Goal: Task Accomplishment & Management: Manage account settings

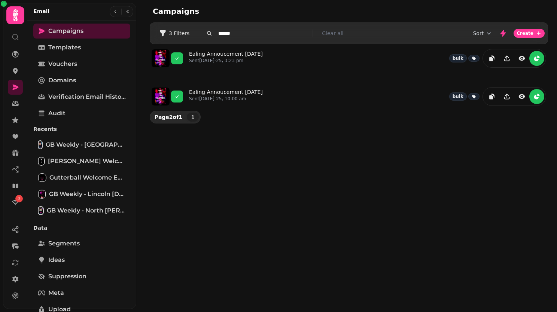
drag, startPoint x: 0, startPoint y: 0, endPoint x: 199, endPoint y: 32, distance: 201.7
click at [199, 32] on div "******" at bounding box center [254, 33] width 114 height 7
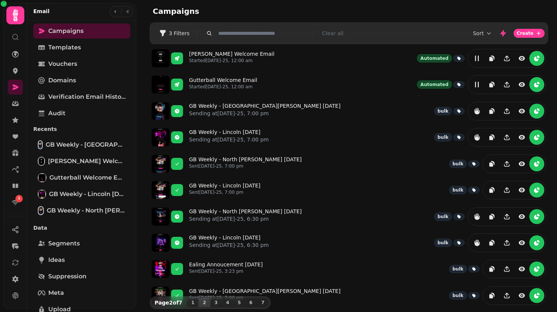
scroll to position [137, 0]
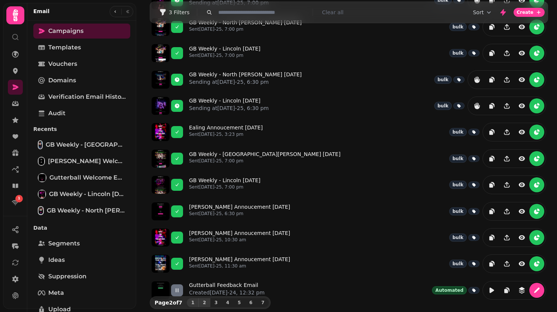
click at [193, 302] on span "1" at bounding box center [193, 303] width 6 height 4
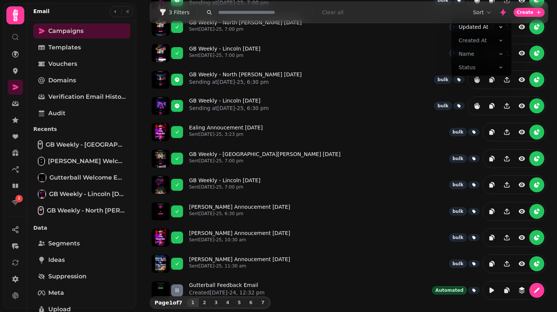
click at [485, 10] on icon "button" at bounding box center [488, 12] width 7 height 7
click at [484, 68] on button "Status" at bounding box center [481, 67] width 57 height 13
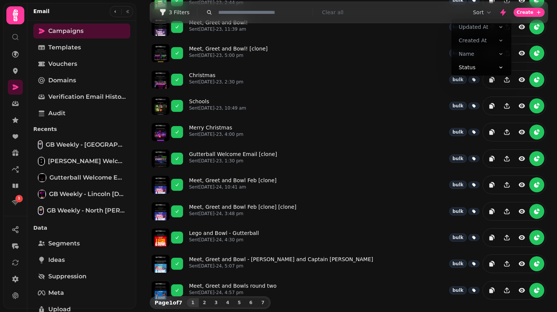
click at [481, 14] on button "Sort" at bounding box center [483, 12] width 20 height 7
click at [500, 67] on icon at bounding box center [501, 67] width 6 height 6
click at [483, 10] on button "Sort" at bounding box center [483, 12] width 20 height 7
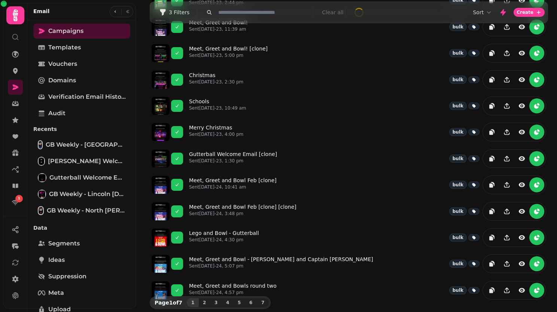
click at [483, 10] on button "Sort" at bounding box center [483, 12] width 20 height 7
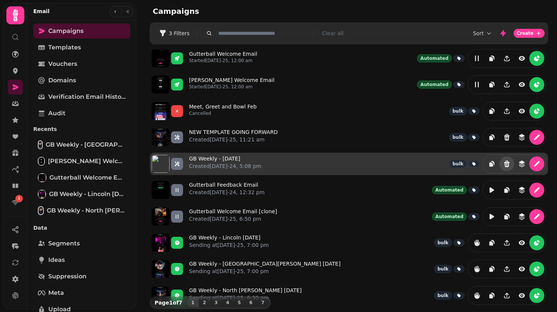
click at [503, 164] on icon "Delete" at bounding box center [506, 163] width 7 height 7
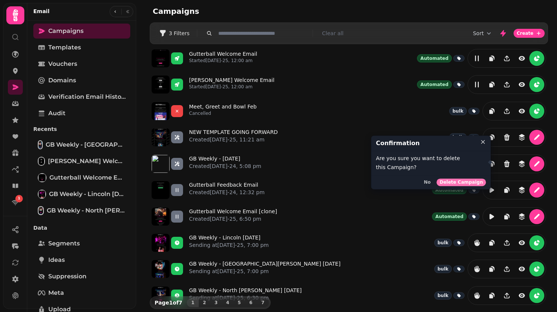
click at [460, 182] on span "Delete Campaign" at bounding box center [460, 182] width 43 height 4
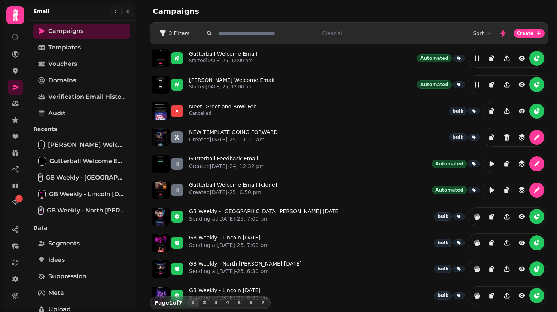
click at [485, 36] on icon "button" at bounding box center [488, 33] width 7 height 7
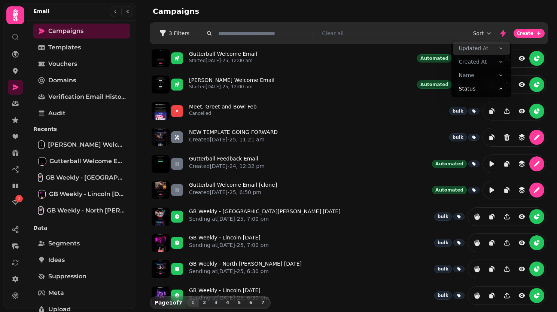
click at [497, 52] on button "Updated At" at bounding box center [481, 48] width 57 height 13
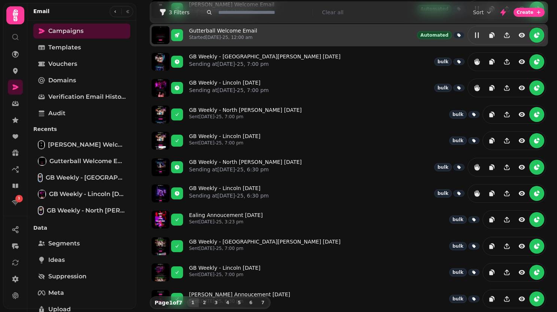
scroll to position [137, 0]
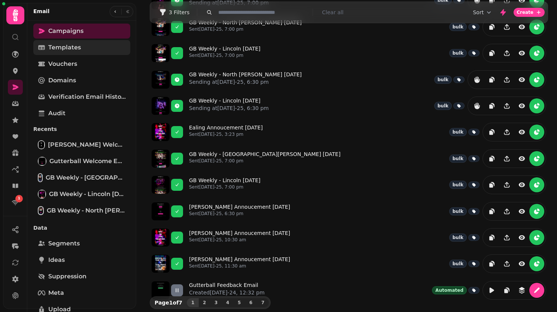
click at [76, 51] on span "Templates" at bounding box center [64, 47] width 33 height 9
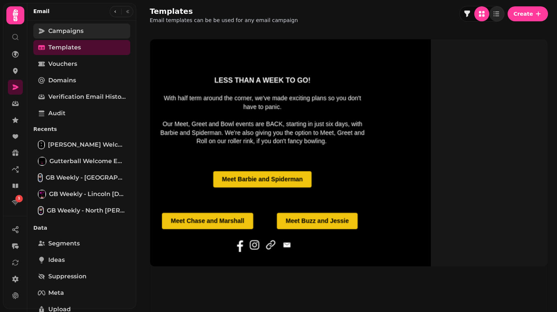
click at [87, 28] on link "Campaigns" at bounding box center [81, 31] width 97 height 15
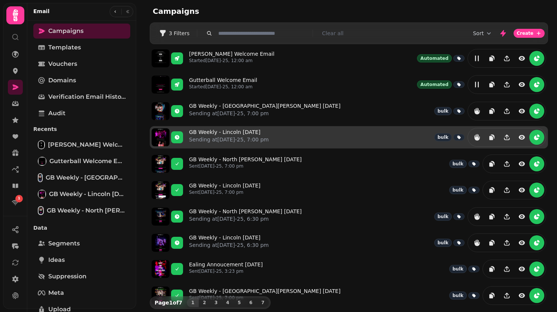
scroll to position [137, 0]
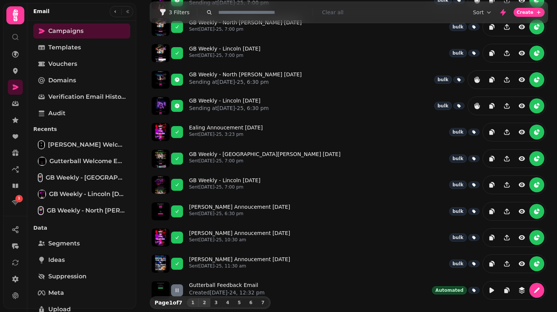
click at [201, 302] on span "2" at bounding box center [204, 303] width 6 height 4
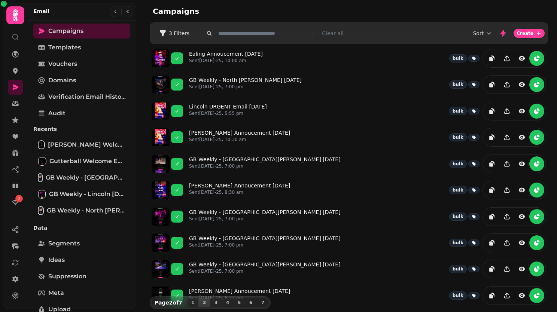
scroll to position [0, 0]
